Goal: Navigation & Orientation: Find specific page/section

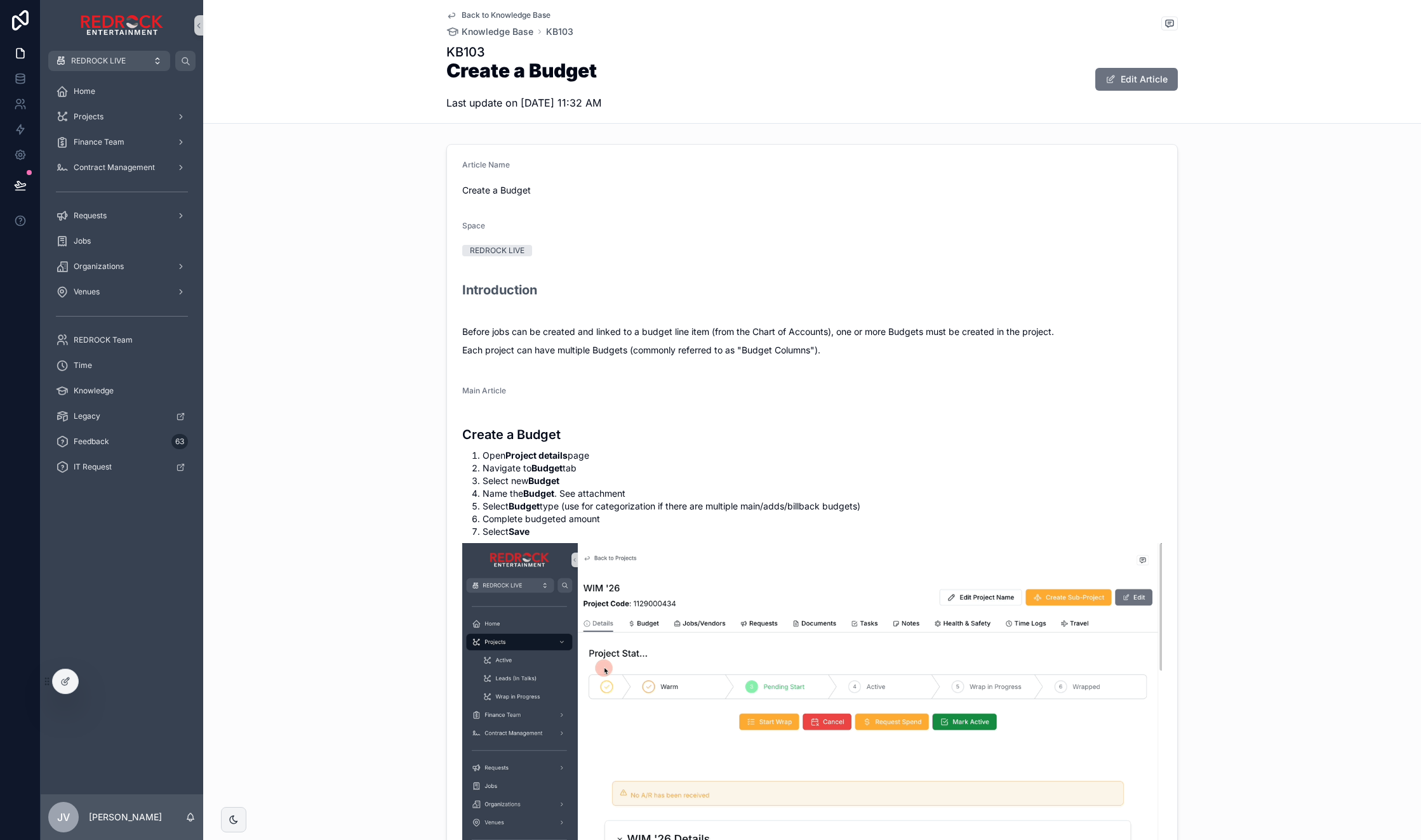
click at [320, 53] on div "Back to Knowledge Base Knowledge Base KB103 KB103 Create a Budget Last update o…" at bounding box center [811, 62] width 1217 height 124
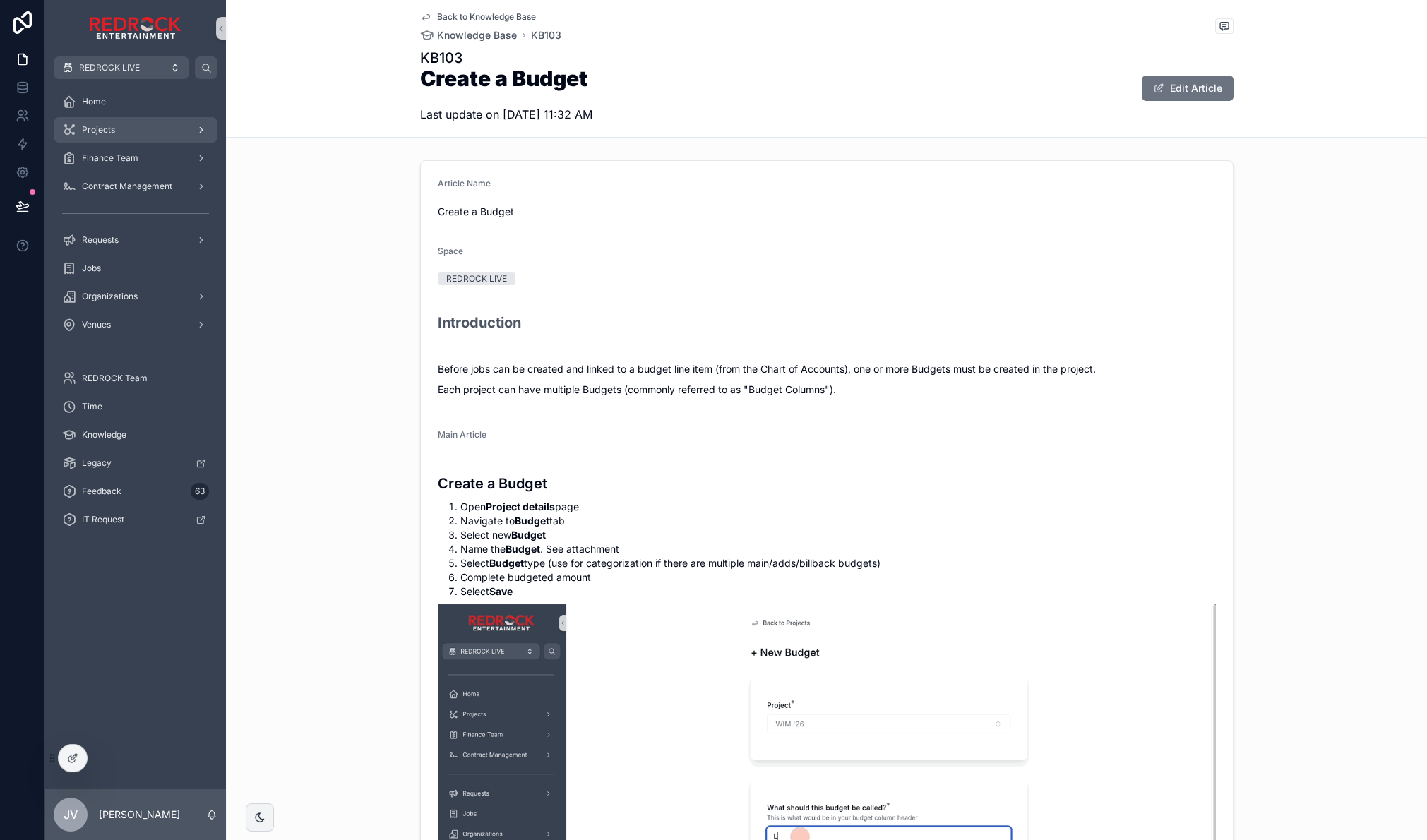
click at [110, 137] on div "Projects" at bounding box center [136, 130] width 147 height 23
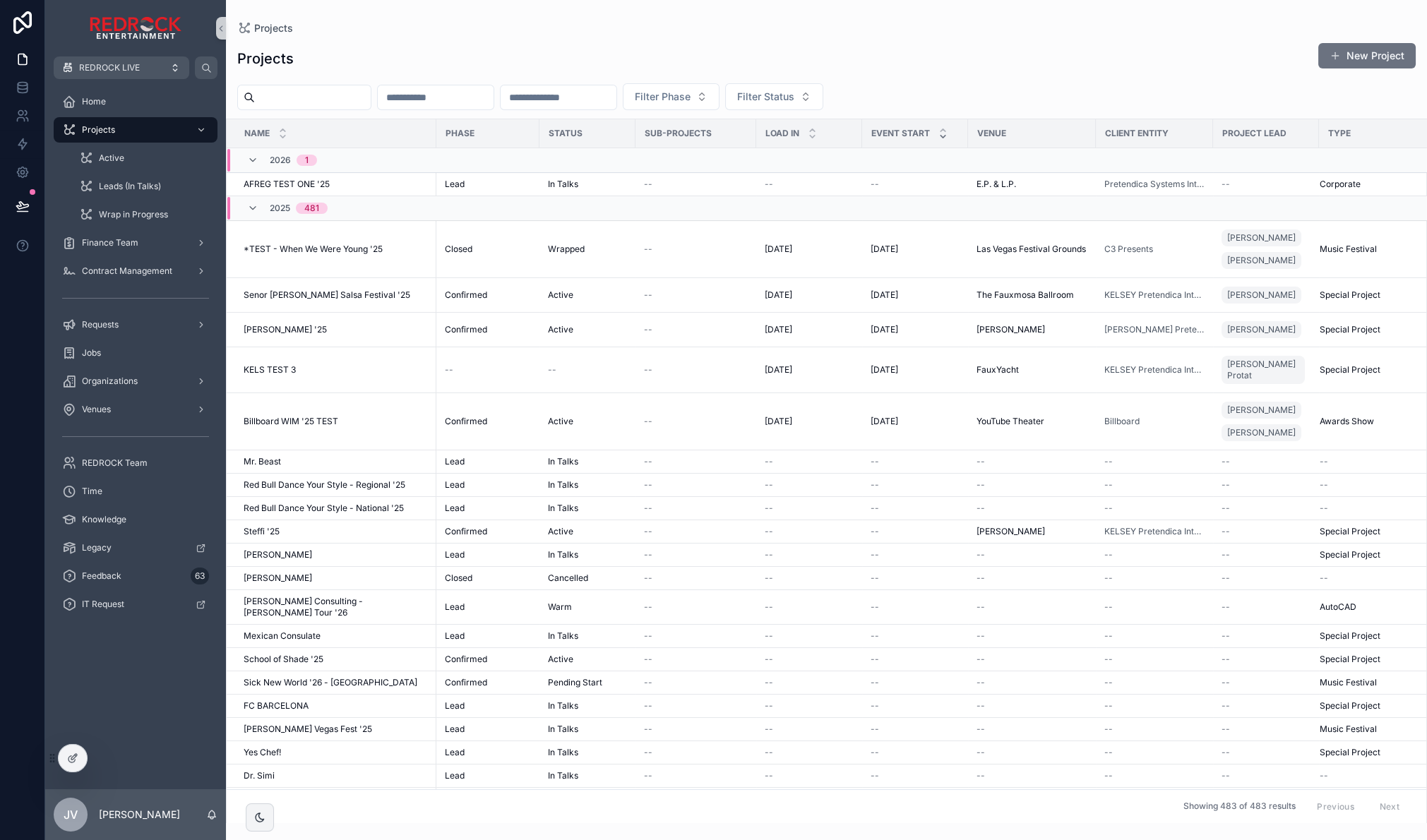
click at [304, 514] on span "Red Bull Dance Your Style - National '25" at bounding box center [324, 508] width 161 height 11
